Goal: Task Accomplishment & Management: Manage account settings

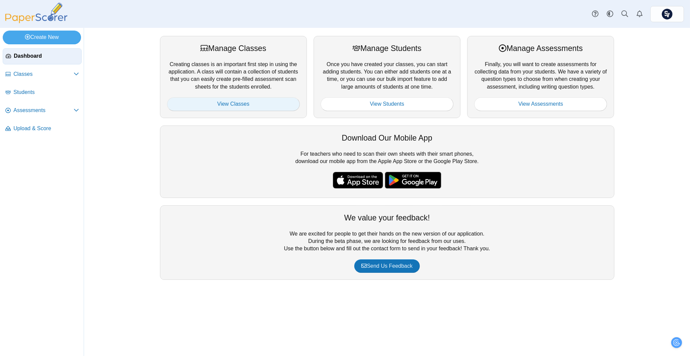
click at [251, 106] on link "View Classes" at bounding box center [233, 103] width 133 height 13
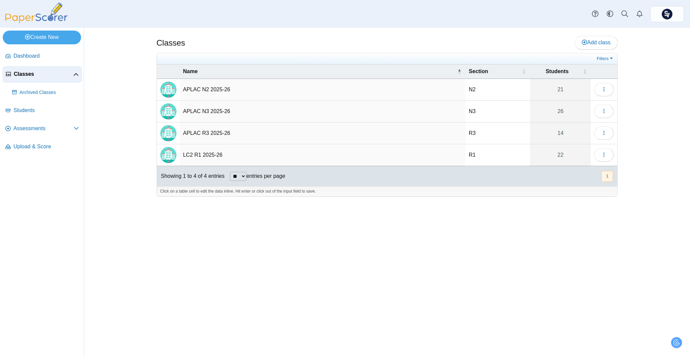
click at [243, 162] on td "LC2 R1 2025-26" at bounding box center [323, 155] width 286 height 22
click at [597, 152] on button "button" at bounding box center [603, 155] width 19 height 13
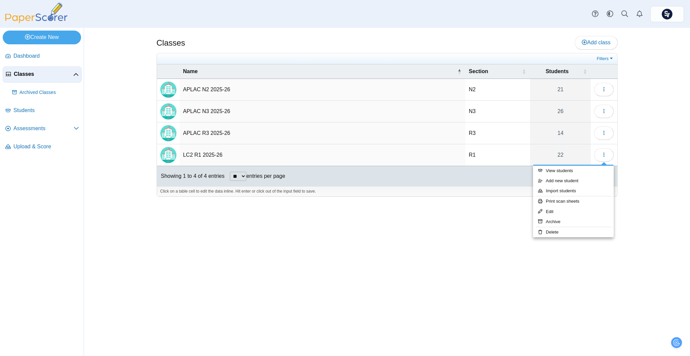
click at [655, 144] on div "Classes Add class N2" at bounding box center [387, 192] width 606 height 329
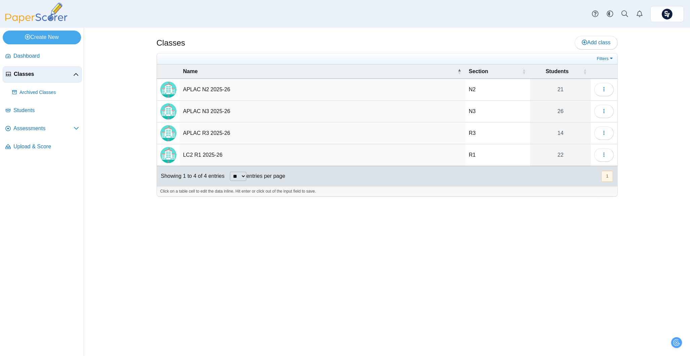
click at [173, 152] on img "Locally created class" at bounding box center [168, 155] width 16 height 16
click at [475, 153] on td "R1" at bounding box center [497, 155] width 65 height 22
click at [575, 156] on link "22" at bounding box center [560, 155] width 61 height 22
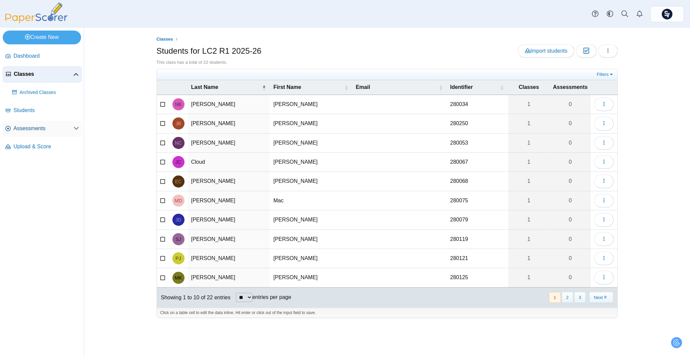
click at [28, 124] on link "Assessments" at bounding box center [42, 129] width 79 height 16
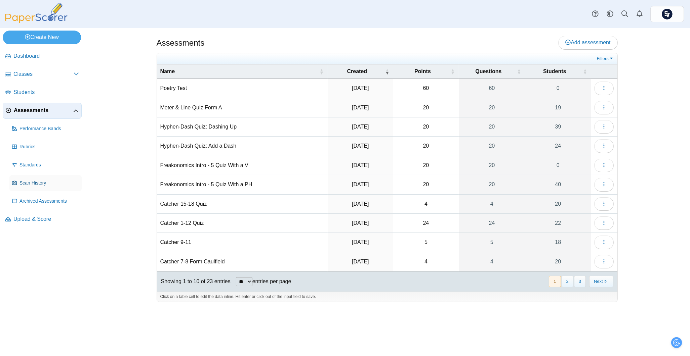
click at [42, 178] on link "Scan History" at bounding box center [45, 183] width 72 height 16
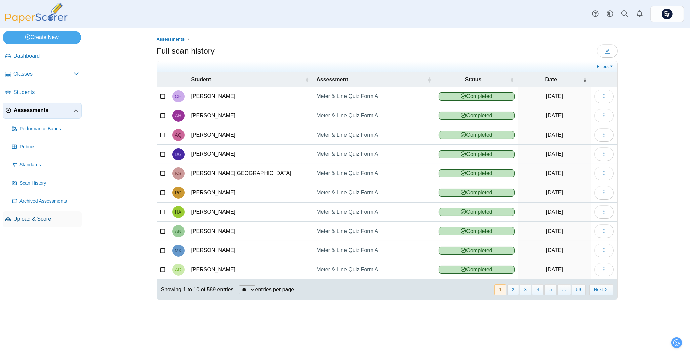
click at [44, 216] on span "Upload & Score" at bounding box center [46, 219] width 66 height 7
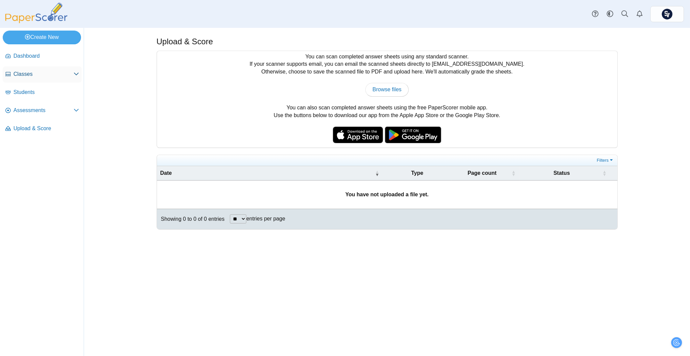
click at [34, 70] on link "Classes" at bounding box center [42, 75] width 79 height 16
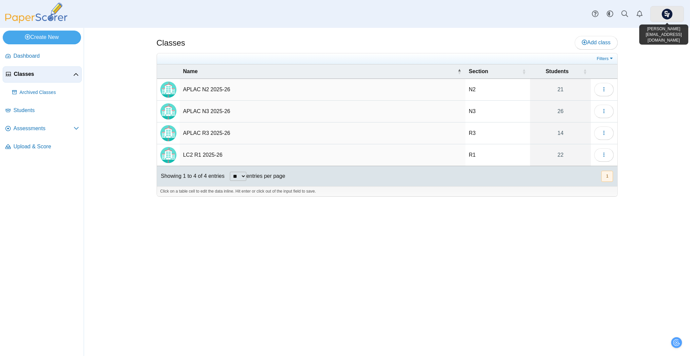
click at [665, 14] on img at bounding box center [667, 14] width 11 height 11
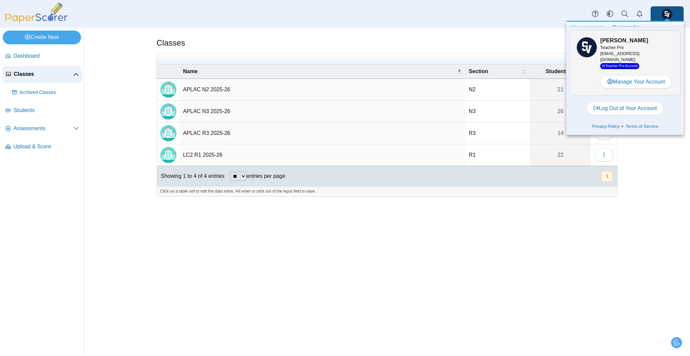
click at [516, 13] on div "Dashboard Classes Archived classes Students Assessments" at bounding box center [345, 14] width 690 height 28
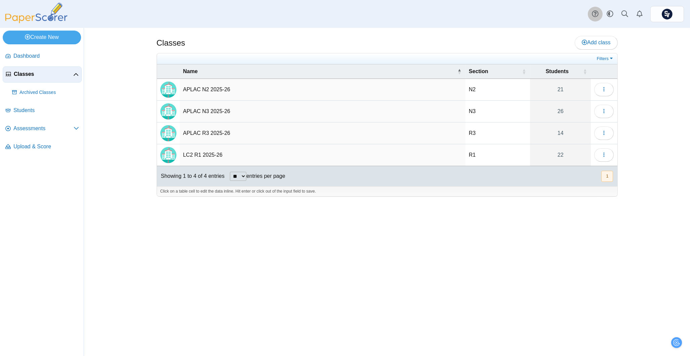
click at [592, 13] on use at bounding box center [595, 14] width 6 height 6
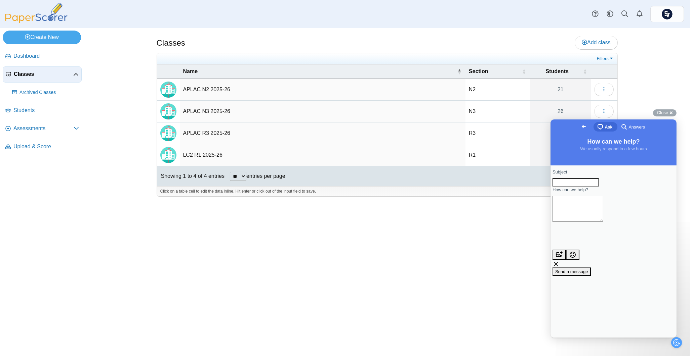
click at [628, 125] on span "Answers" at bounding box center [636, 127] width 16 height 7
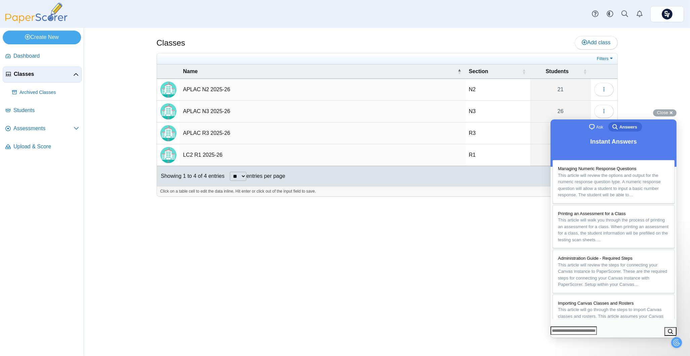
click at [591, 130] on span "chat-square" at bounding box center [591, 127] width 8 height 8
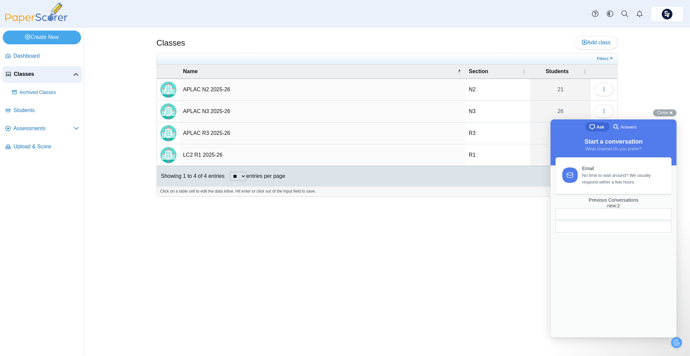
click at [587, 179] on span "No time to wait around? We usually respond within a few hours" at bounding box center [623, 178] width 82 height 13
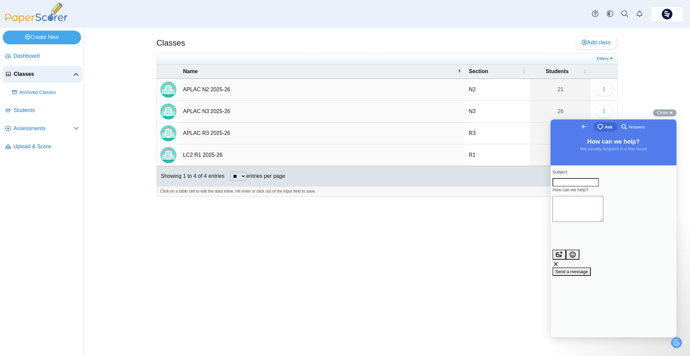
click at [588, 187] on input "Subject" at bounding box center [575, 182] width 46 height 9
type input "**********"
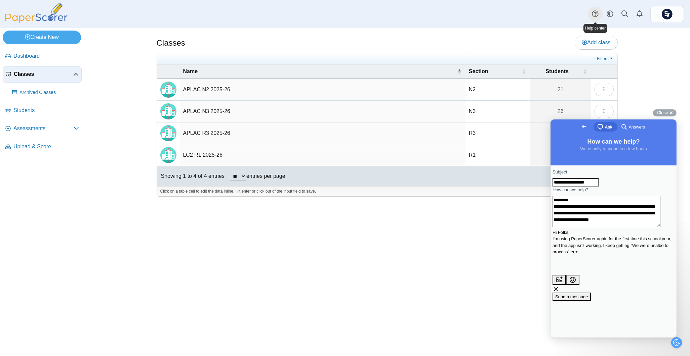
scroll to position [5, 0]
click at [614, 227] on textarea "**********" at bounding box center [606, 212] width 108 height 32
click at [603, 227] on textarea "**********" at bounding box center [606, 212] width 108 height 32
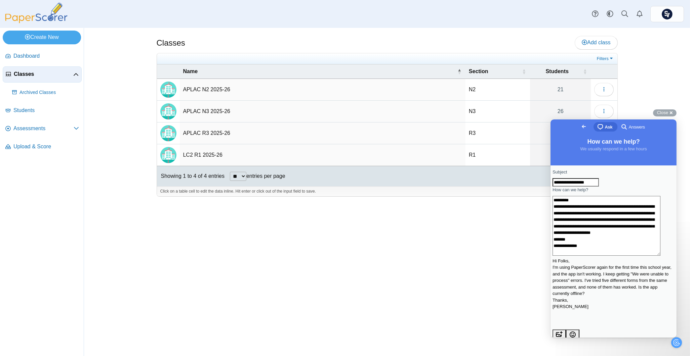
scroll to position [3, 0]
type textarea "**********"
click at [594, 297] on div "**********" at bounding box center [613, 262] width 122 height 187
click at [588, 349] on span "Send a message" at bounding box center [571, 351] width 33 height 5
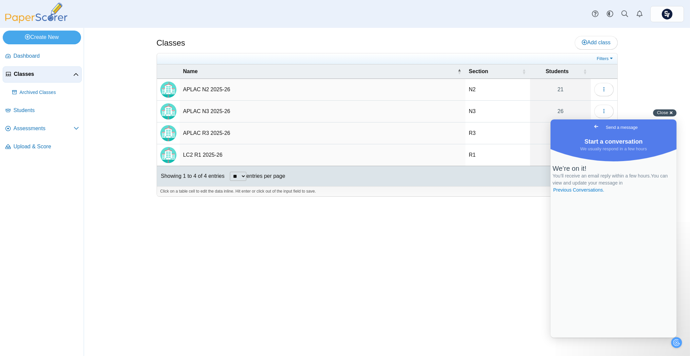
click at [666, 113] on span "Close" at bounding box center [662, 112] width 11 height 5
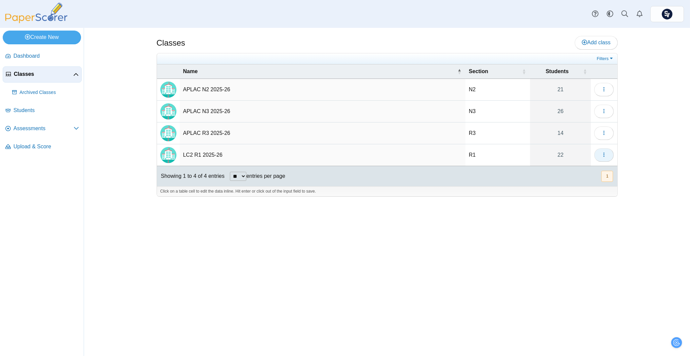
click at [602, 154] on icon "button" at bounding box center [603, 154] width 5 height 5
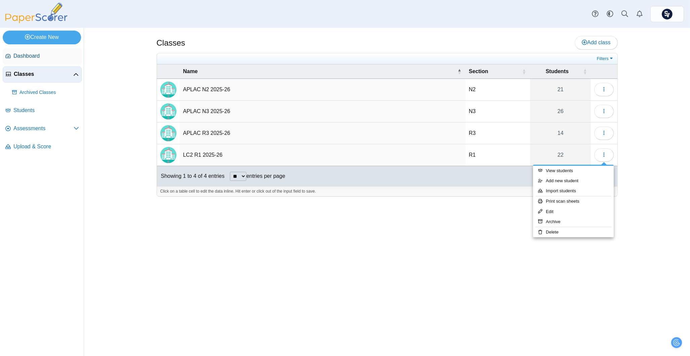
click at [28, 54] on span "Dashboard" at bounding box center [46, 55] width 66 height 7
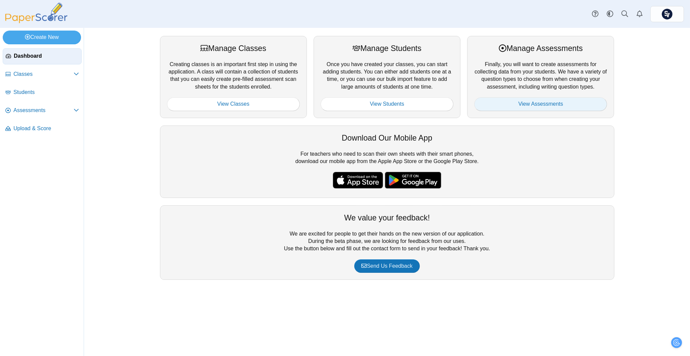
click at [483, 103] on link "View Assessments" at bounding box center [540, 103] width 133 height 13
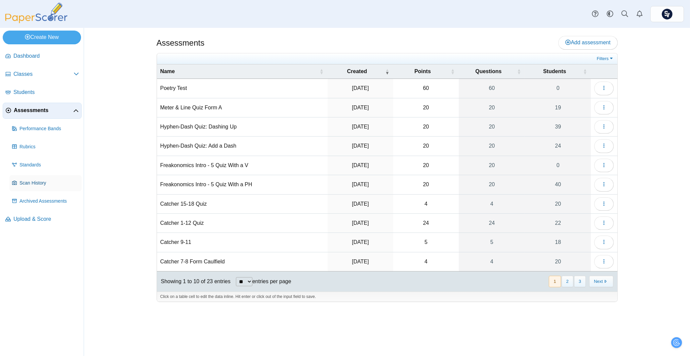
click at [44, 181] on span "Scan History" at bounding box center [48, 183] width 59 height 7
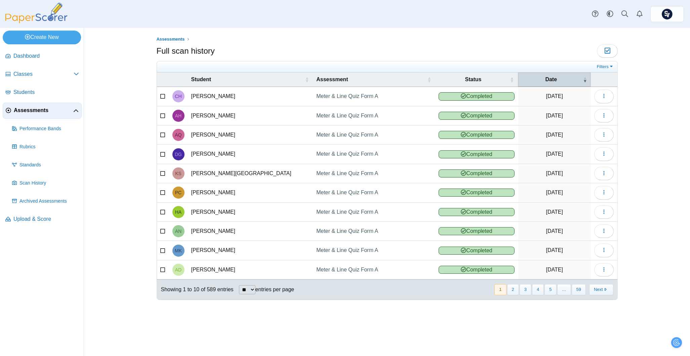
click at [538, 77] on div "Date" at bounding box center [550, 79] width 59 height 7
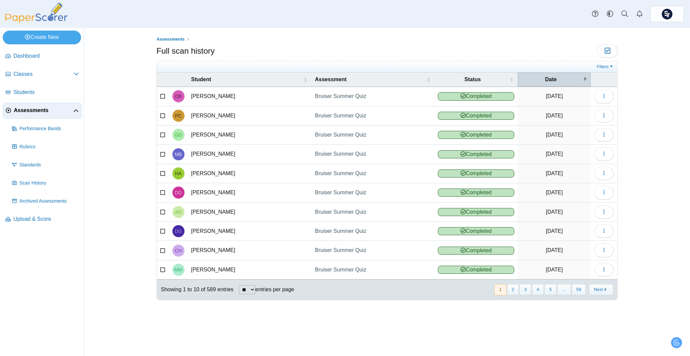
click at [539, 76] on div "Date" at bounding box center [551, 79] width 60 height 7
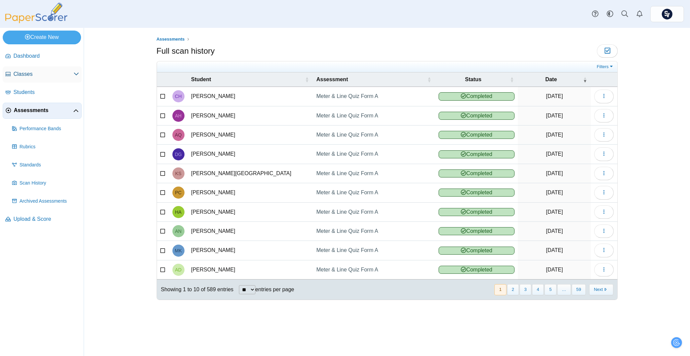
click at [32, 71] on span "Classes" at bounding box center [43, 74] width 60 height 7
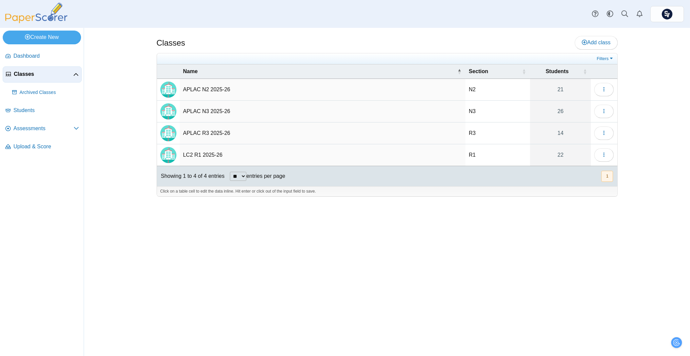
click at [176, 159] on img "Locally created class" at bounding box center [168, 155] width 16 height 16
click at [165, 158] on img "Locally created class" at bounding box center [168, 155] width 16 height 16
click at [602, 158] on icon "button" at bounding box center [603, 154] width 5 height 5
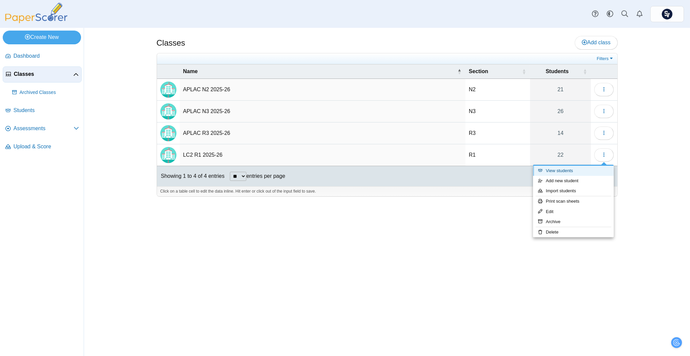
click at [578, 172] on link "View students" at bounding box center [573, 171] width 81 height 10
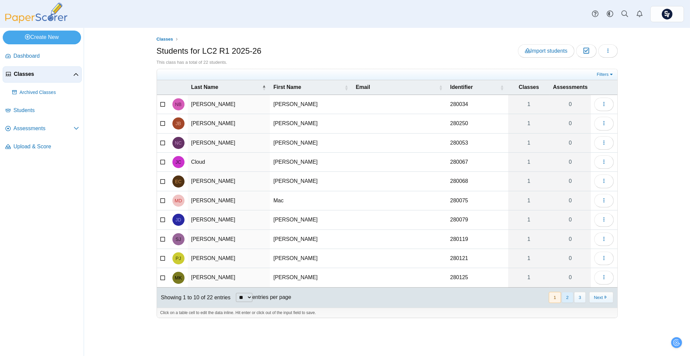
click at [567, 299] on button "2" at bounding box center [567, 297] width 12 height 11
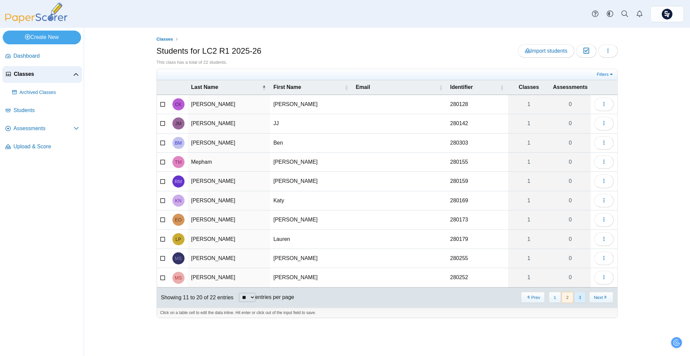
click at [581, 299] on button "3" at bounding box center [580, 297] width 12 height 11
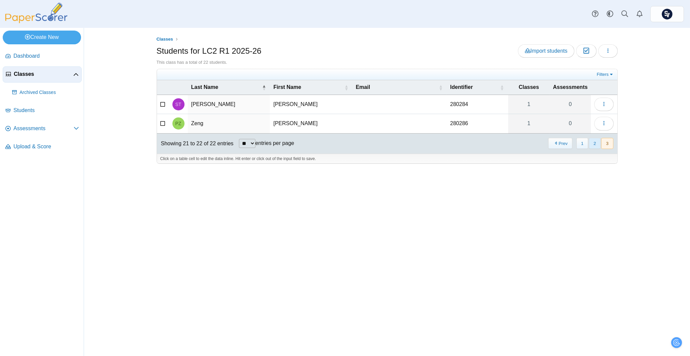
click at [595, 143] on button "2" at bounding box center [595, 143] width 12 height 11
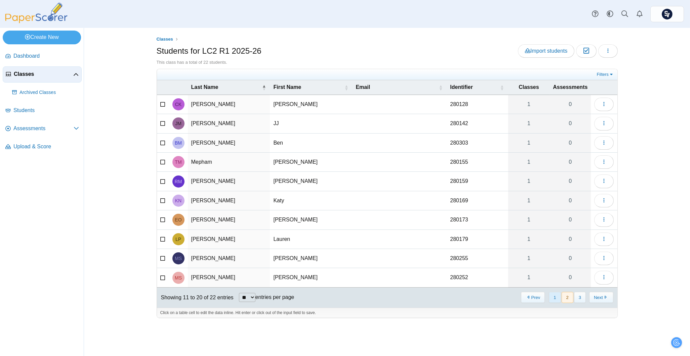
click at [555, 299] on button "1" at bounding box center [555, 297] width 12 height 11
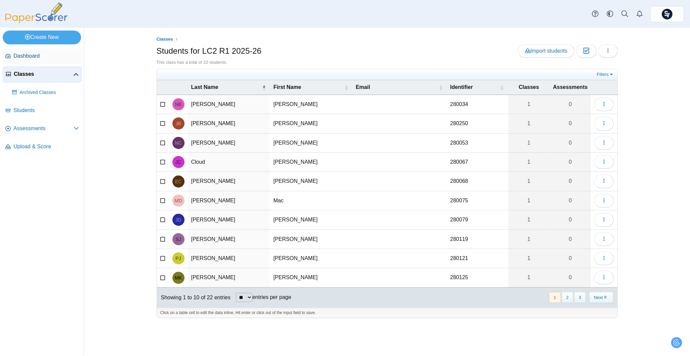
click at [25, 50] on link "Dashboard" at bounding box center [42, 56] width 79 height 16
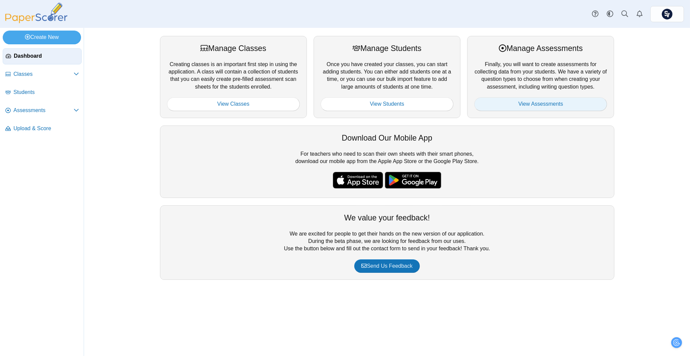
click at [519, 102] on link "View Assessments" at bounding box center [540, 103] width 133 height 13
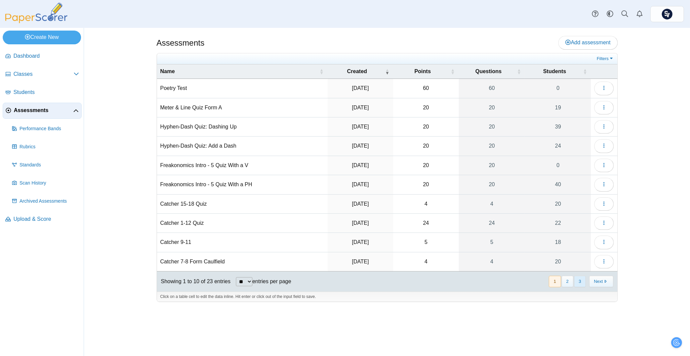
click at [576, 283] on button "3" at bounding box center [580, 281] width 12 height 11
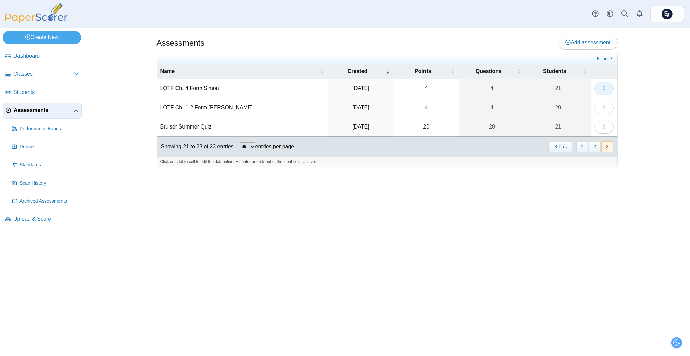
click at [604, 86] on icon "button" at bounding box center [603, 87] width 5 height 5
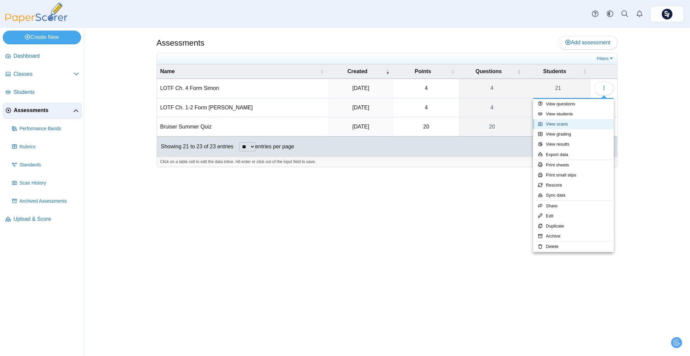
click at [580, 123] on link "View scans" at bounding box center [573, 124] width 81 height 10
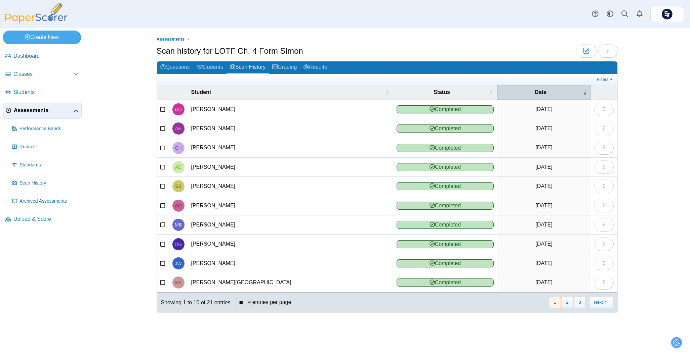
click at [540, 92] on span "Date" at bounding box center [541, 92] width 12 height 6
click at [585, 89] on span "\a Date\a : Activate to invert sorting" at bounding box center [585, 92] width 4 height 14
click at [585, 91] on span "\a Date\a : Activate to remove sorting" at bounding box center [585, 92] width 4 height 14
click at [585, 91] on span "\a Date\a : Activate to invert sorting" at bounding box center [585, 92] width 4 height 14
click at [23, 58] on span "Dashboard" at bounding box center [46, 55] width 66 height 7
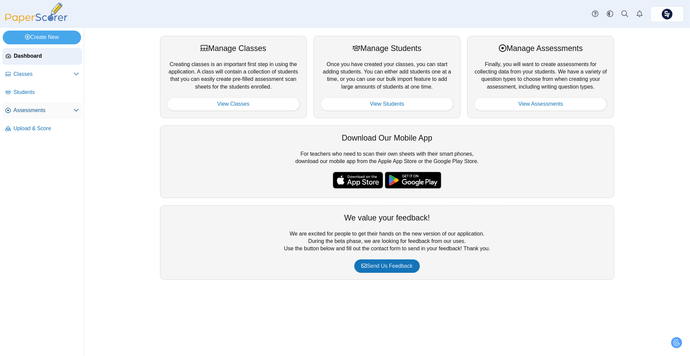
click at [21, 111] on span "Assessments" at bounding box center [43, 110] width 60 height 7
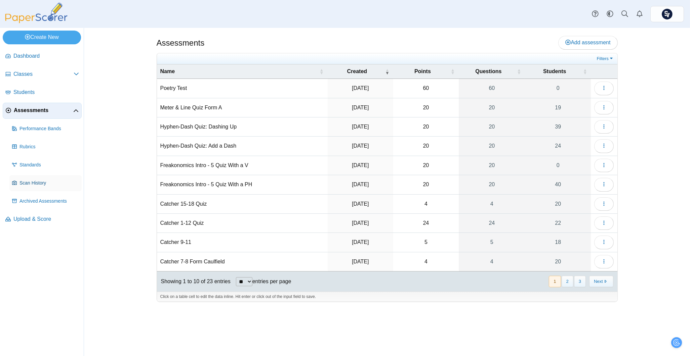
click at [42, 180] on span "Scan History" at bounding box center [48, 183] width 59 height 7
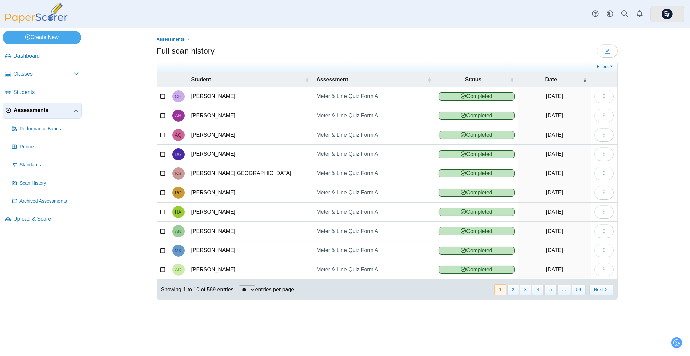
click at [676, 17] on link at bounding box center [667, 14] width 34 height 16
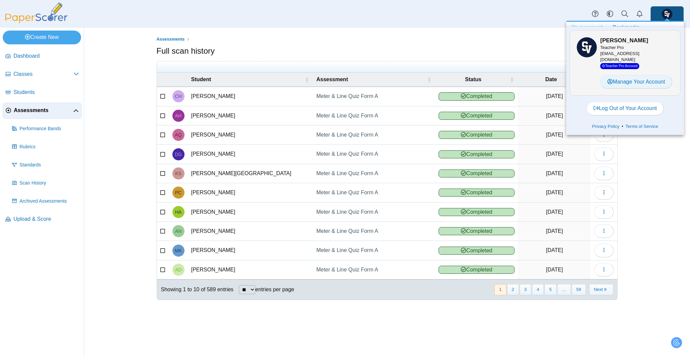
click at [625, 82] on link "Manage Your Account" at bounding box center [636, 81] width 72 height 13
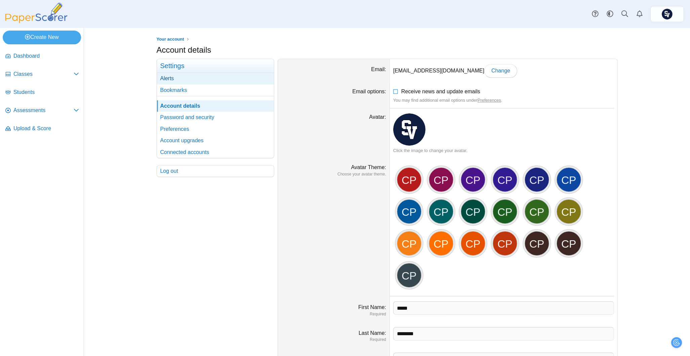
click at [235, 76] on link "Alerts" at bounding box center [215, 78] width 117 height 11
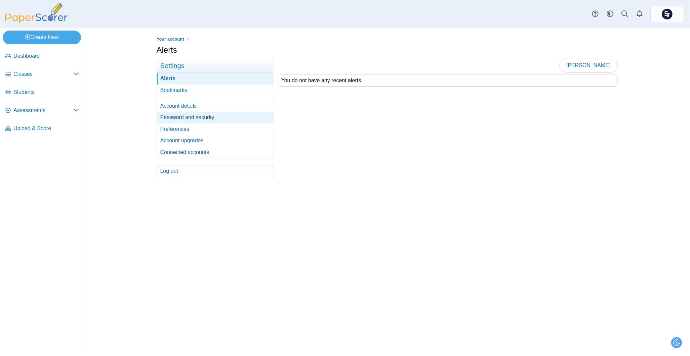
click at [215, 112] on link "Password and security" at bounding box center [215, 117] width 117 height 11
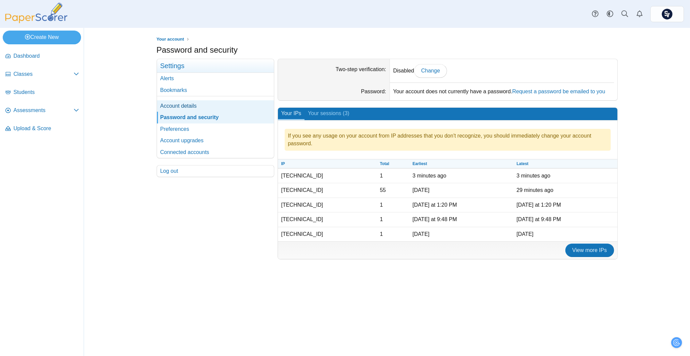
click at [218, 106] on link "Account details" at bounding box center [215, 105] width 117 height 11
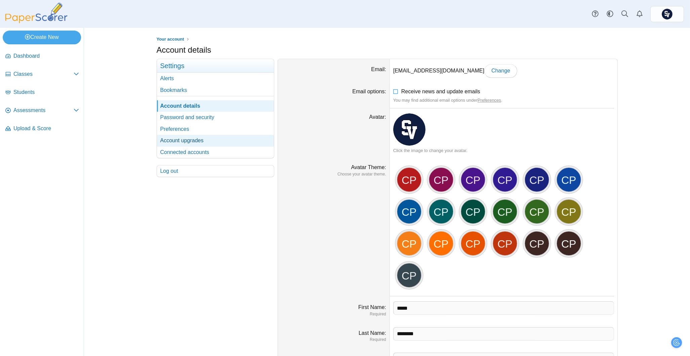
click at [206, 138] on link "Account upgrades" at bounding box center [215, 140] width 117 height 11
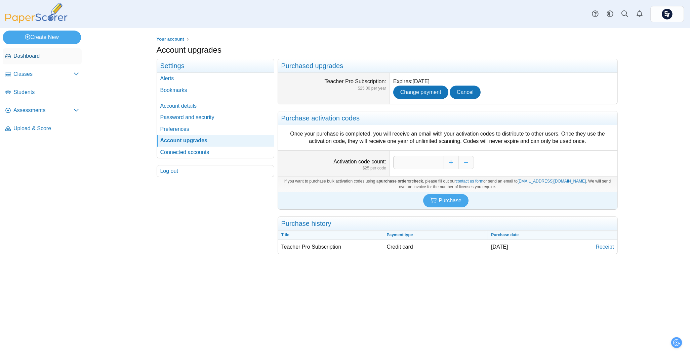
click at [22, 54] on span "Dashboard" at bounding box center [46, 55] width 66 height 7
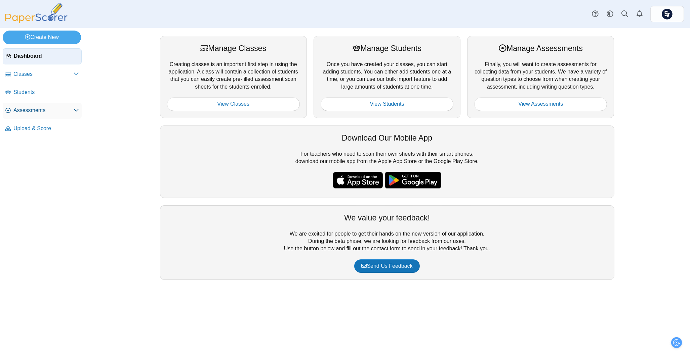
click at [8, 107] on link "Assessments" at bounding box center [42, 111] width 79 height 16
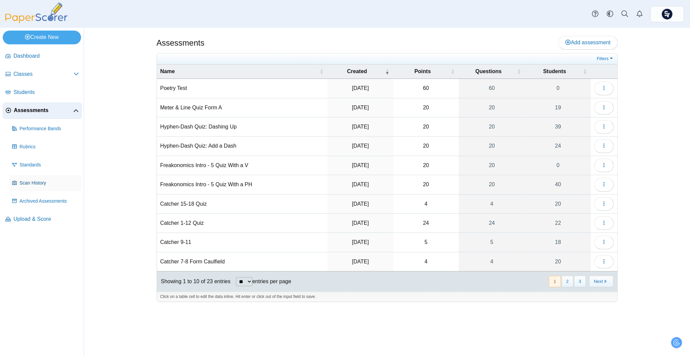
click at [33, 182] on span "Scan History" at bounding box center [48, 183] width 59 height 7
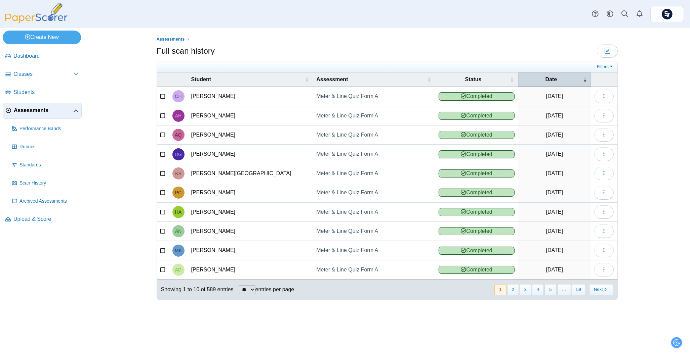
click at [542, 80] on div "Date" at bounding box center [550, 79] width 59 height 7
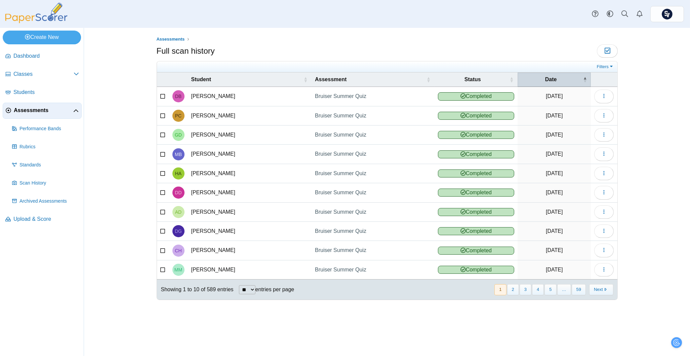
click at [540, 76] on div "Date" at bounding box center [551, 79] width 60 height 7
